Goal: Task Accomplishment & Management: Manage account settings

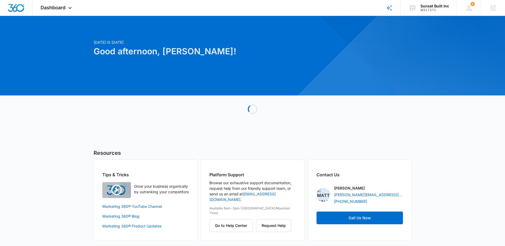
click at [459, 120] on div "Today is Wednesday, October 15th Good afternoon, Lindsey! Loading Resources Tip…" at bounding box center [252, 135] width 505 height 225
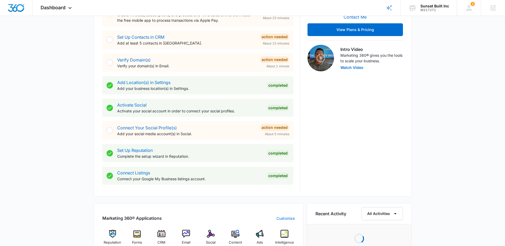
scroll to position [262, 0]
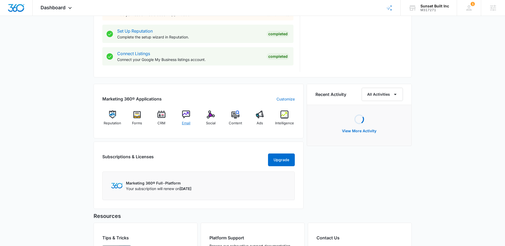
click at [186, 122] on span "Email" at bounding box center [186, 123] width 8 height 5
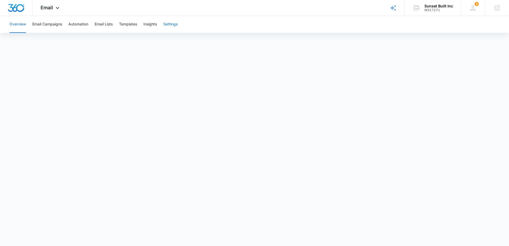
click at [170, 24] on button "Settings" at bounding box center [170, 24] width 14 height 17
